Goal: Navigation & Orientation: Find specific page/section

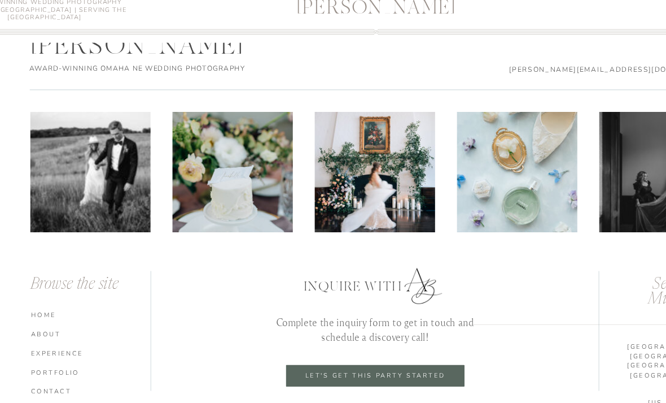
scroll to position [5834, 0]
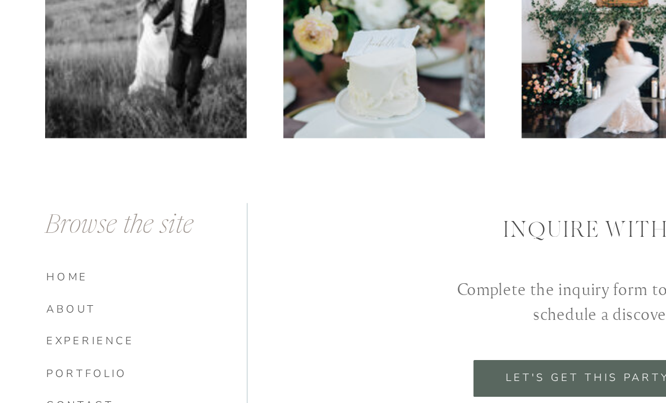
click at [29, 333] on nav "experience" at bounding box center [83, 337] width 110 height 8
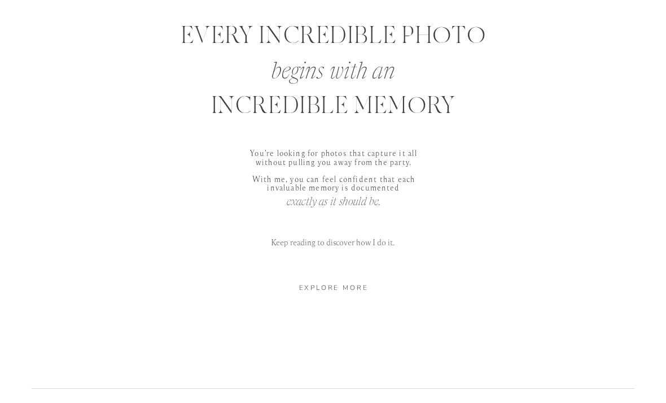
scroll to position [586, 0]
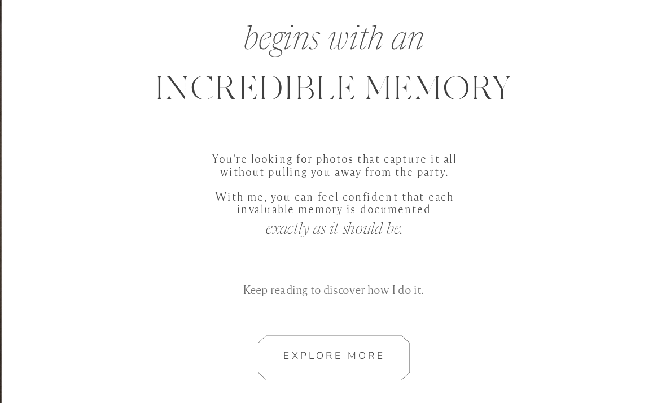
click at [259, 256] on div at bounding box center [334, 271] width 150 height 30
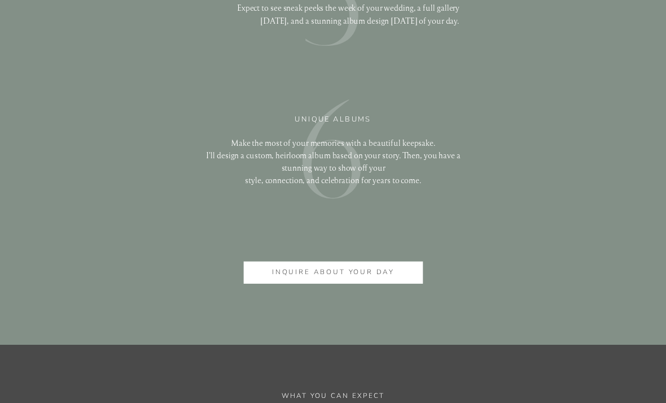
scroll to position [2784, 0]
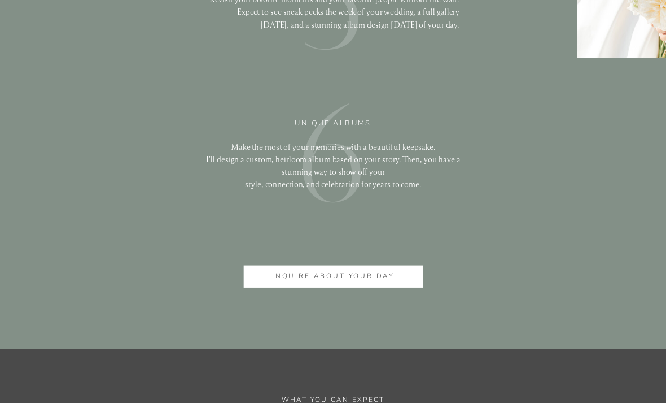
click at [284, 286] on div at bounding box center [334, 276] width 180 height 22
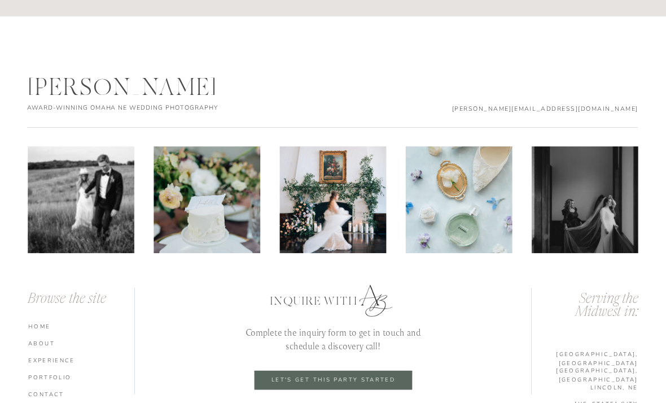
scroll to position [3879, 0]
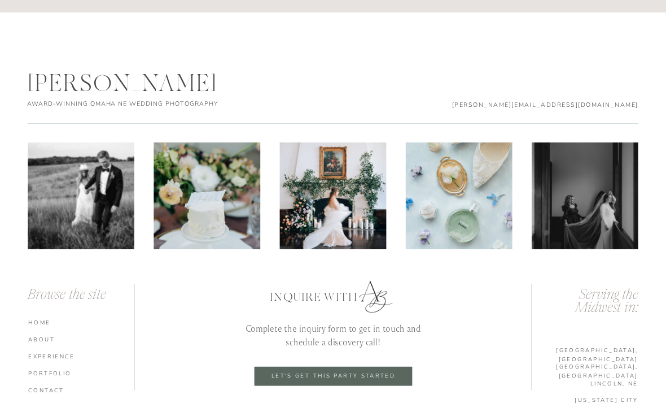
click at [30, 342] on nav "ABOUT" at bounding box center [83, 339] width 110 height 8
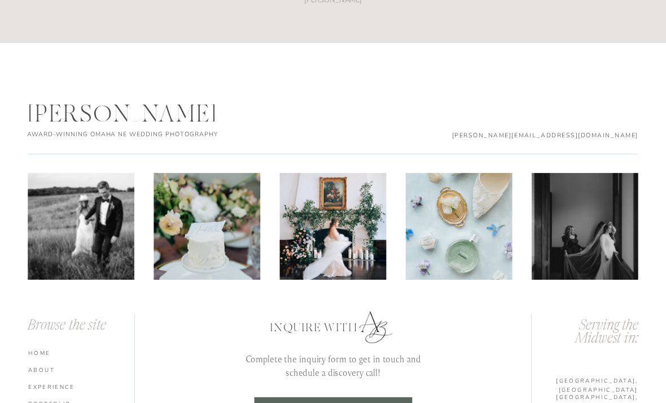
scroll to position [1714, 0]
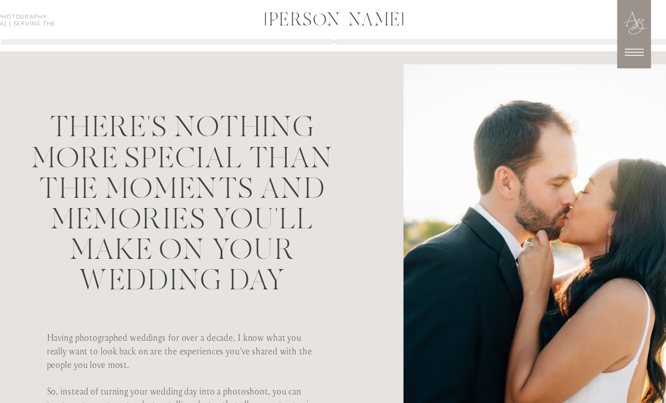
click at [637, 58] on icon at bounding box center [635, 52] width 28 height 28
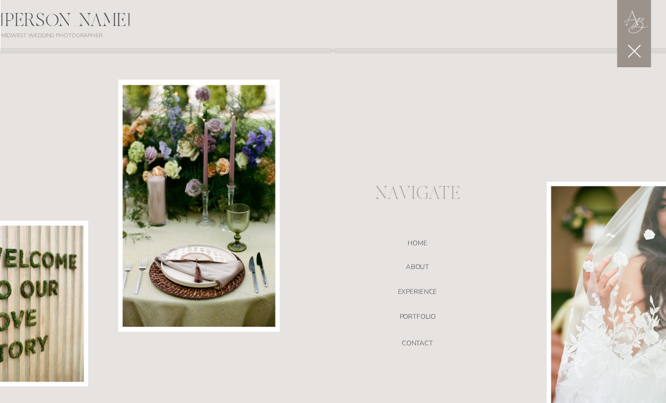
click at [426, 271] on nav "ABOUT" at bounding box center [418, 268] width 236 height 11
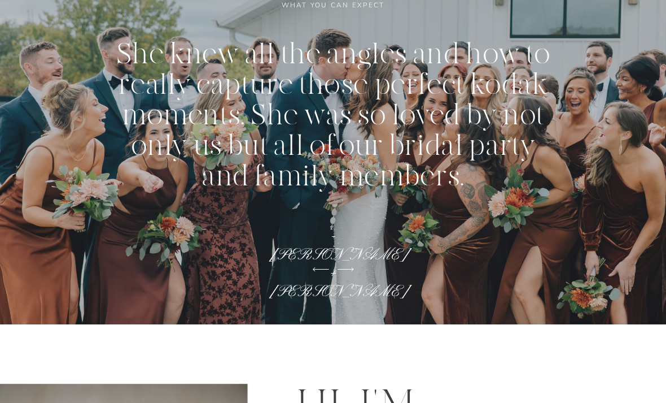
scroll to position [1623, 0]
